Goal: Book appointment/travel/reservation

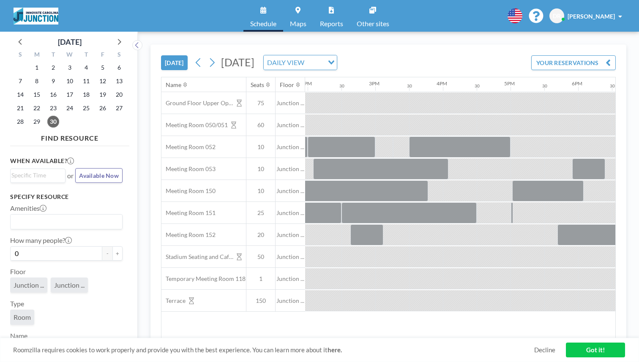
scroll to position [0, 948]
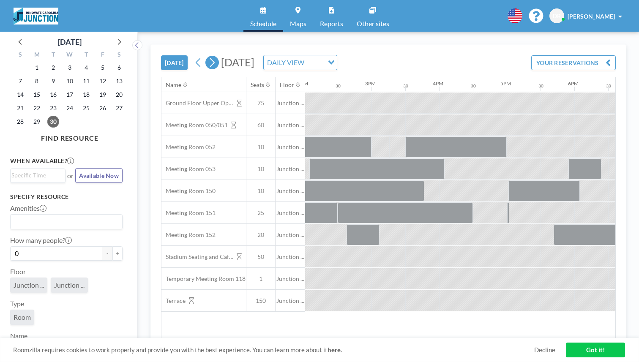
click at [208, 56] on icon at bounding box center [212, 62] width 8 height 13
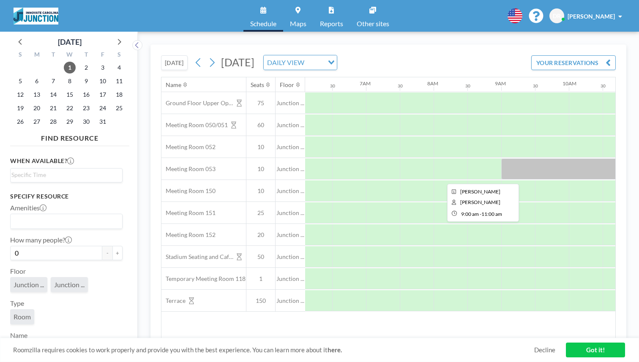
scroll to position [0, 440]
click at [474, 159] on div at bounding box center [541, 169] width 135 height 21
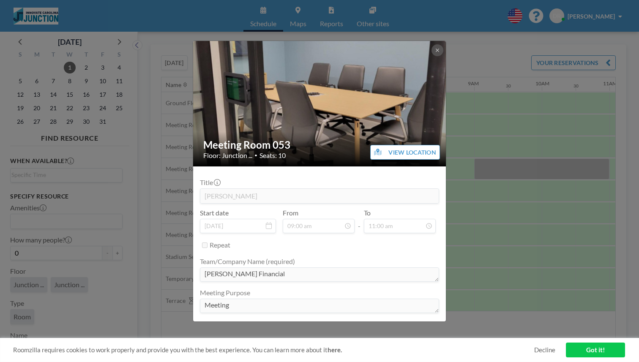
click at [466, 167] on div "Meeting Room 053 Floor: Junction ... • Seats: 10 VIEW LOCATION Title Chris Sher…" at bounding box center [319, 181] width 639 height 362
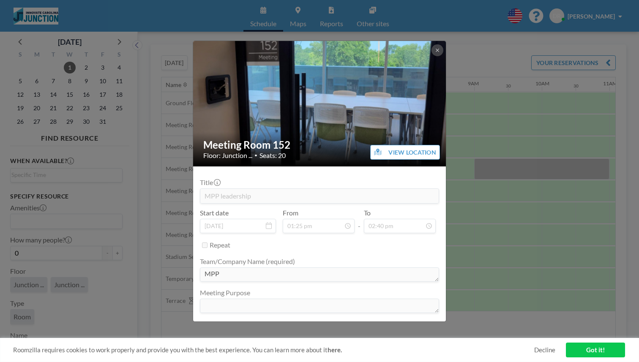
click at [526, 98] on div "Meeting Room 152 Floor: Junction ... • Seats: 20 VIEW LOCATION Title MPP leader…" at bounding box center [319, 181] width 639 height 362
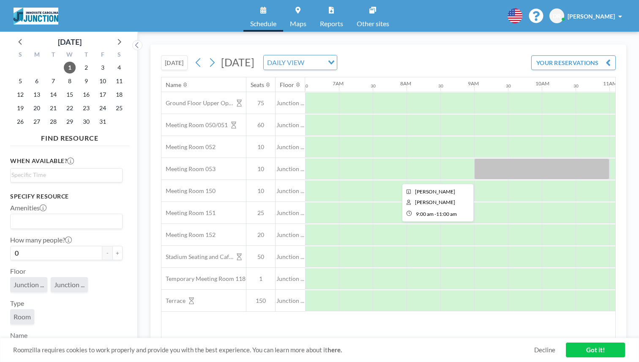
click at [474, 159] on div at bounding box center [541, 169] width 135 height 21
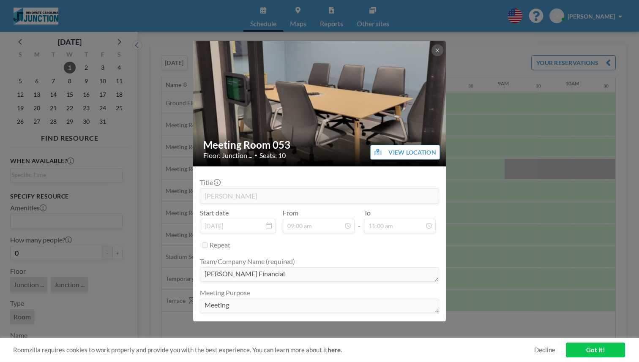
scroll to position [0, 412]
click at [435, 53] on icon at bounding box center [437, 50] width 5 height 5
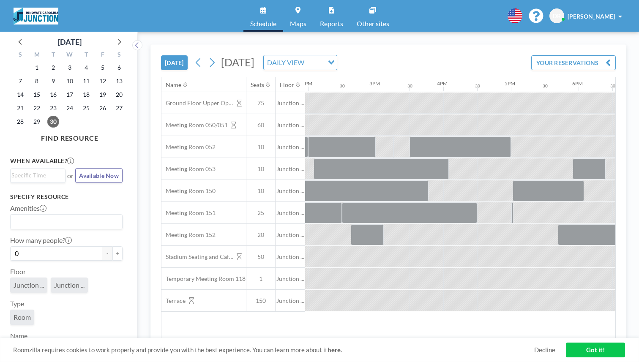
scroll to position [0, 948]
